Goal: Task Accomplishment & Management: Complete application form

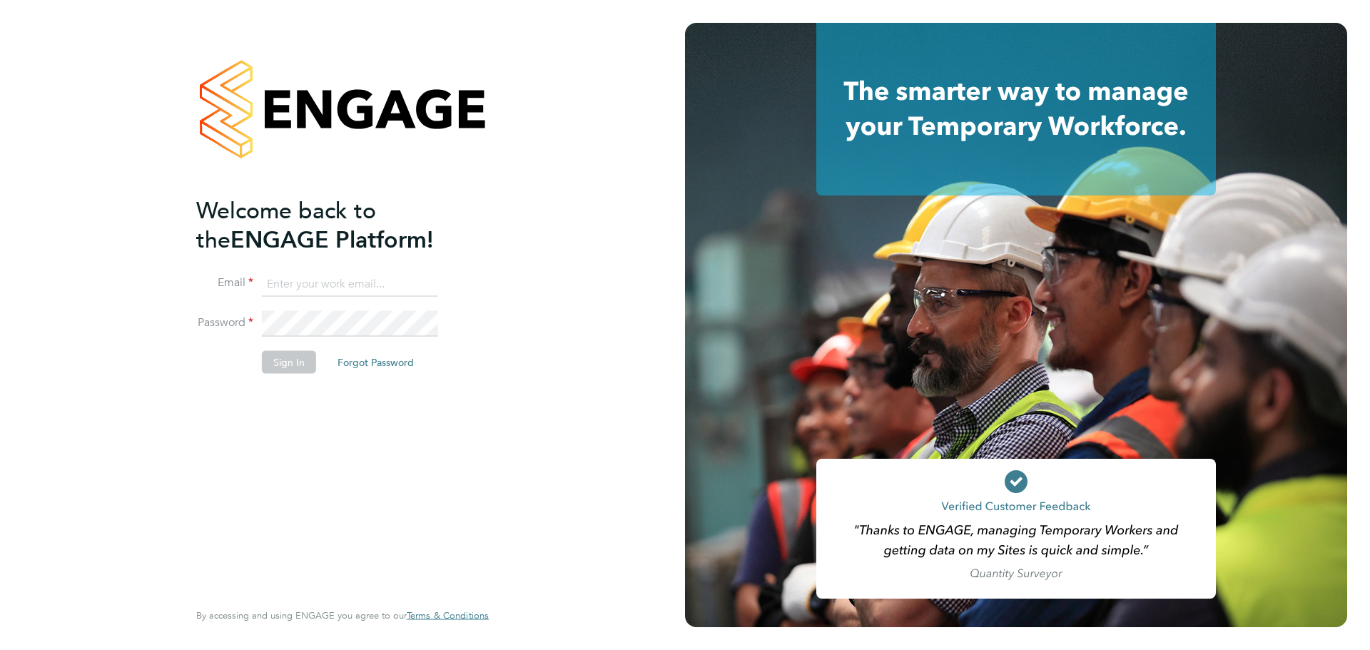
click at [339, 288] on input at bounding box center [350, 284] width 176 height 26
type input "sikander02@live.com"
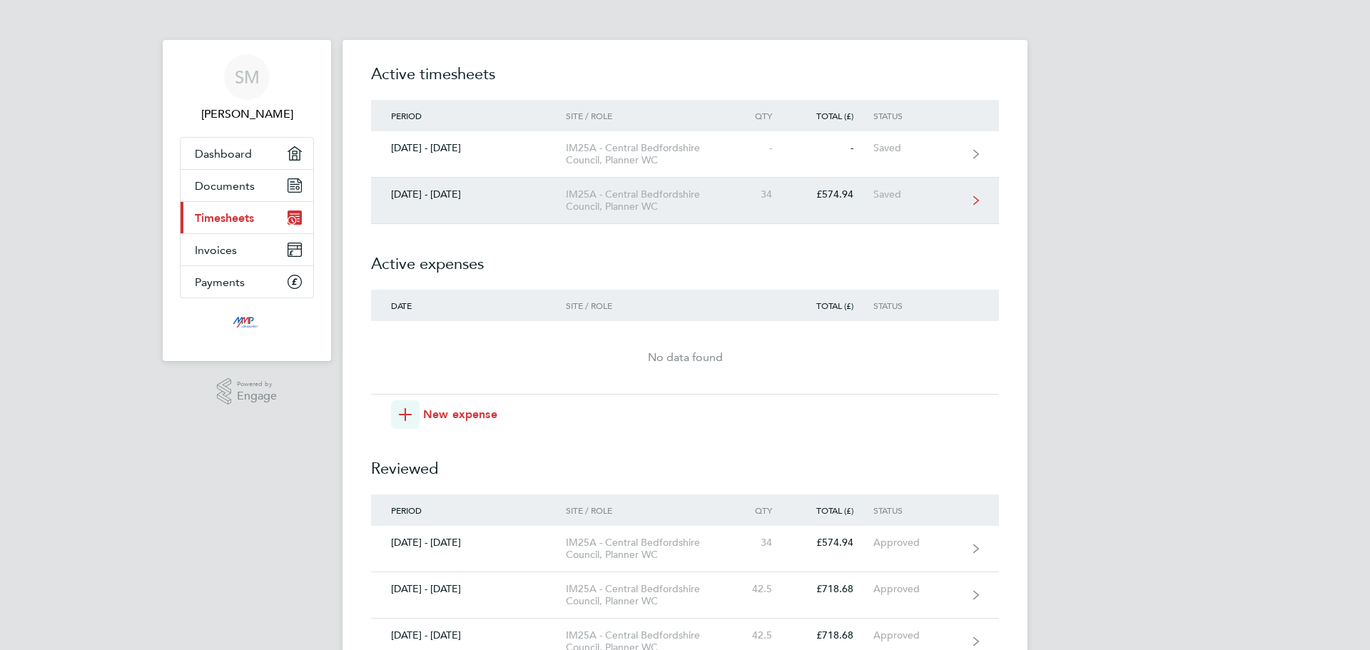
click at [691, 207] on div "IM25A - Central Bedfordshire Council, Planner WC" at bounding box center [647, 200] width 163 height 24
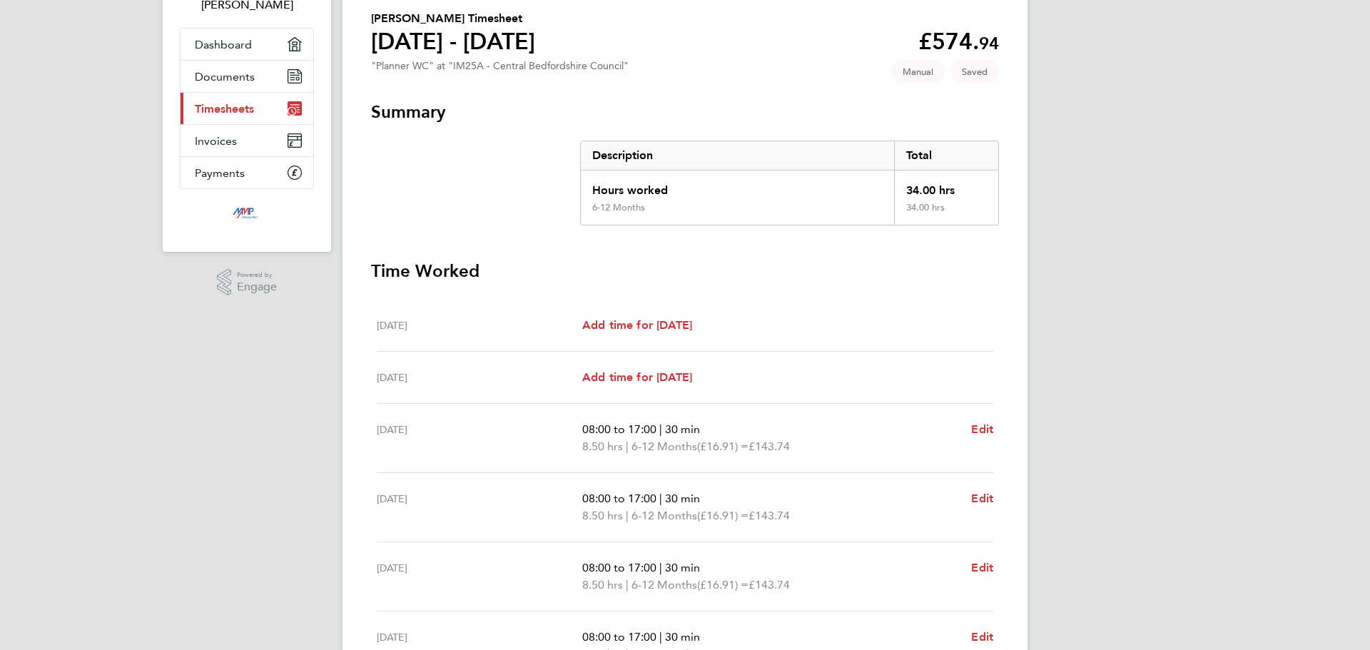
scroll to position [318, 0]
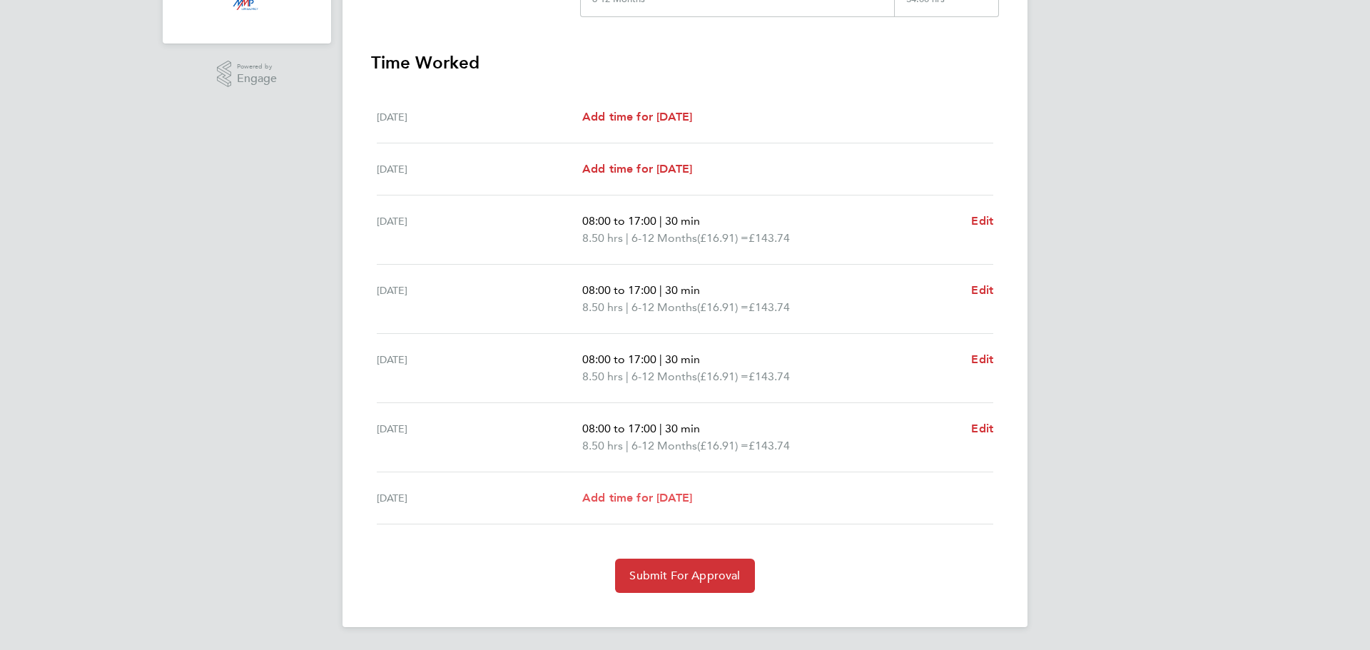
click at [692, 497] on span "Add time for [DATE]" at bounding box center [637, 498] width 110 height 14
select select "30"
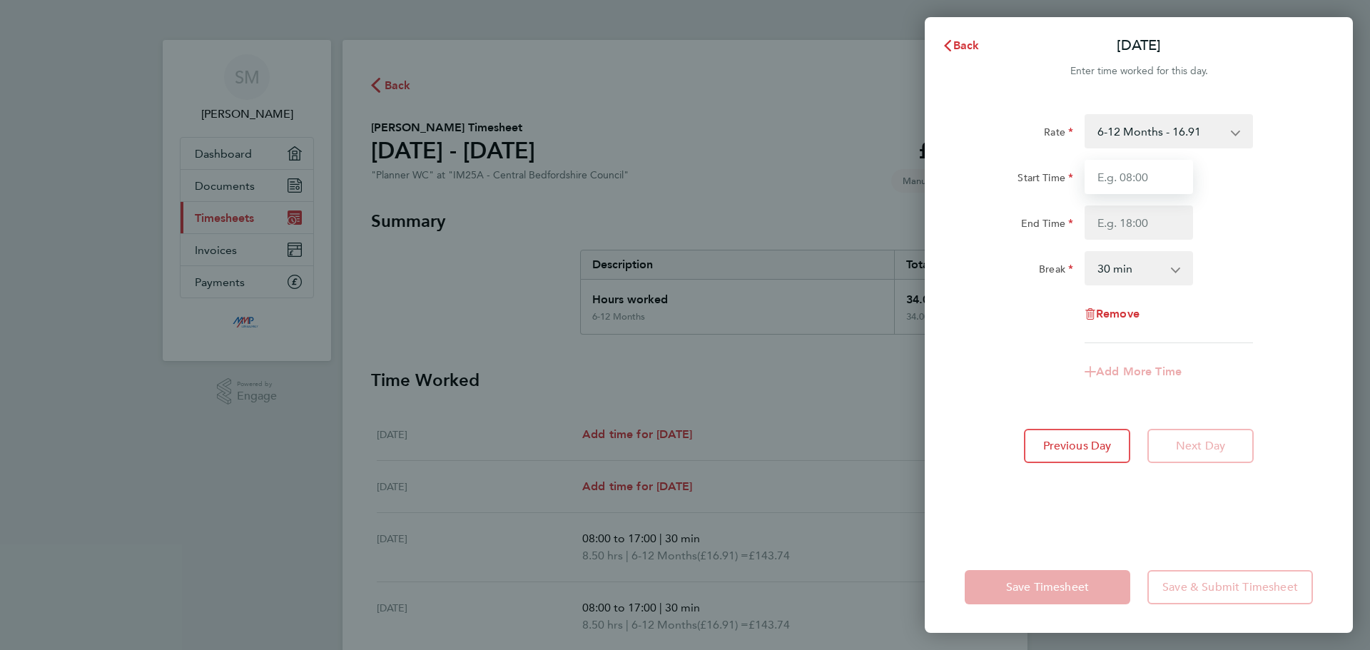
click at [1141, 177] on input "Start Time" at bounding box center [1139, 177] width 108 height 34
type input "08:00"
click at [1125, 226] on input "End Time" at bounding box center [1139, 222] width 108 height 34
type input "17:00"
click at [1289, 233] on div "End Time 17:00" at bounding box center [1139, 222] width 360 height 34
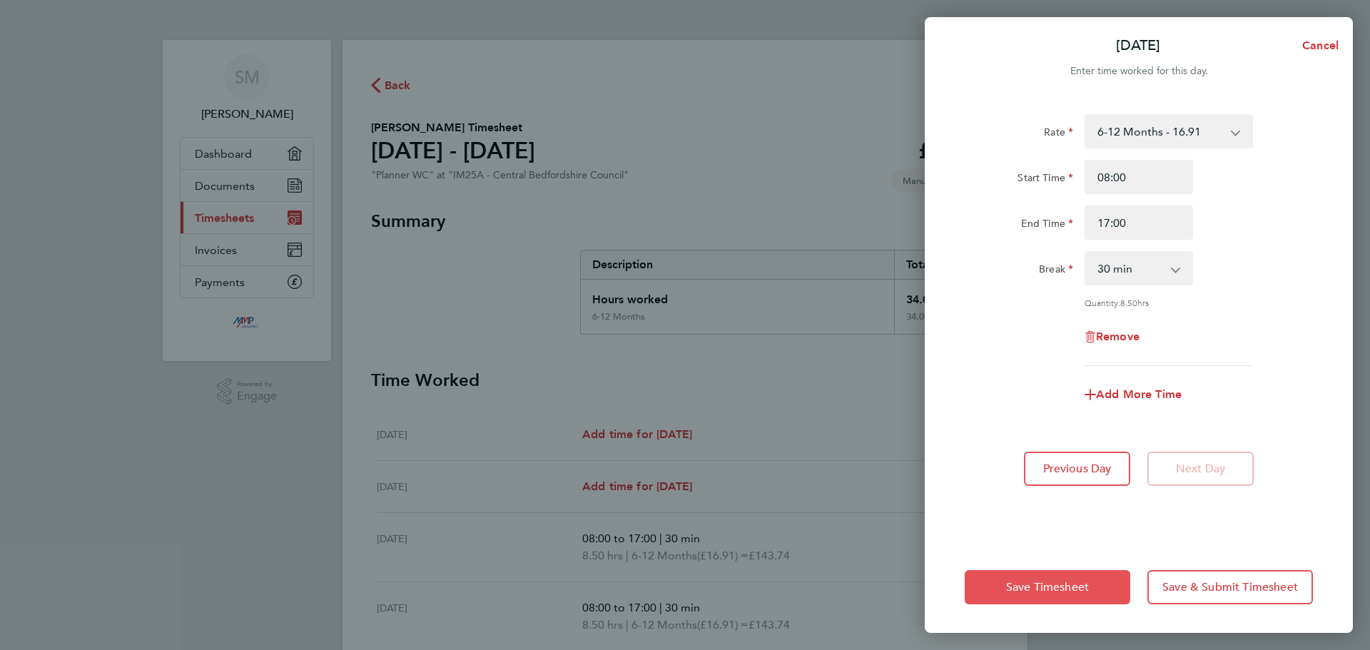
click at [1050, 590] on span "Save Timesheet" at bounding box center [1047, 587] width 83 height 14
